Goal: Task Accomplishment & Management: Manage account settings

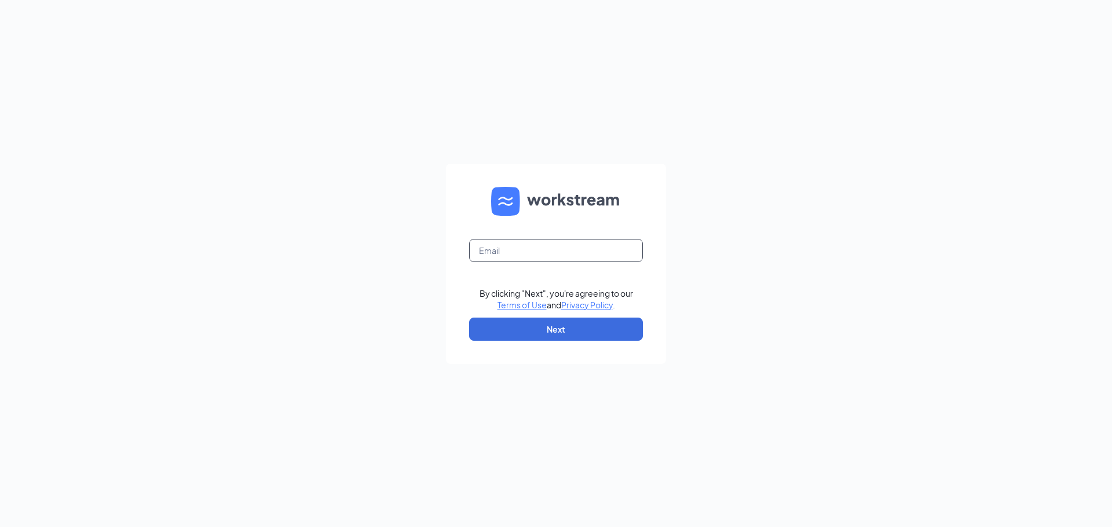
click at [538, 247] on input "text" at bounding box center [556, 250] width 174 height 23
type input "jewellsquareace@myaceonline.com"
click at [552, 325] on button "Next" at bounding box center [556, 329] width 174 height 23
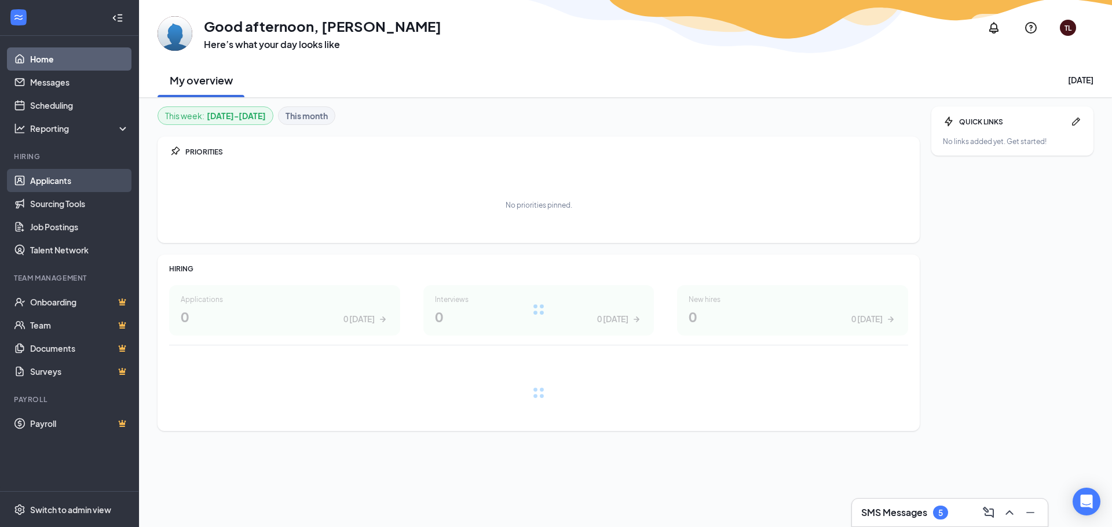
click at [67, 179] on link "Applicants" at bounding box center [79, 180] width 99 height 23
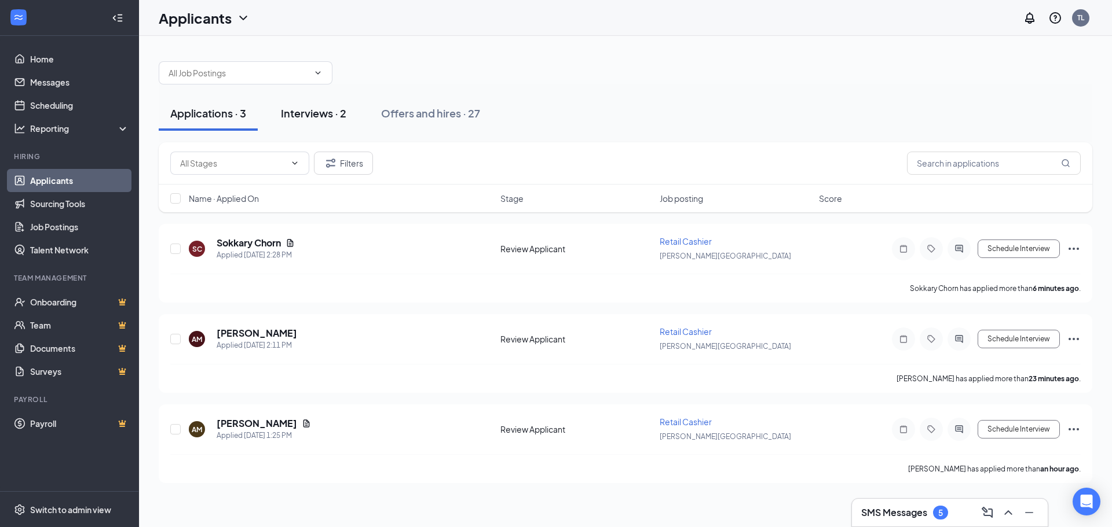
click at [326, 115] on div "Interviews · 2" at bounding box center [313, 113] width 65 height 14
